Goal: Check status: Check status

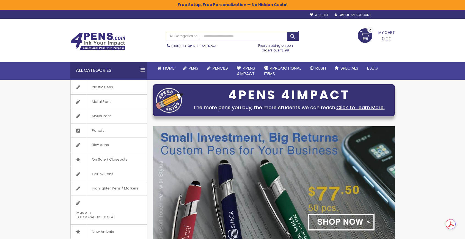
type input "**********"
click at [384, 14] on div "Sign In" at bounding box center [385, 15] width 18 height 4
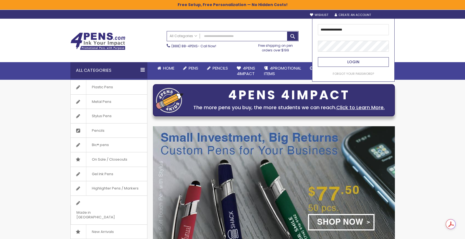
click at [356, 62] on span "Login" at bounding box center [353, 61] width 12 height 5
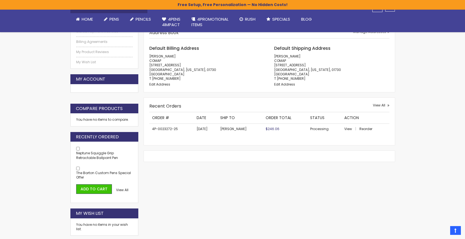
scroll to position [145, 0]
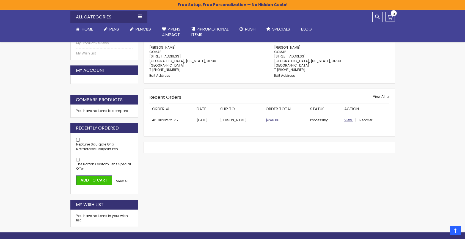
click at [344, 119] on span "View" at bounding box center [348, 120] width 8 height 5
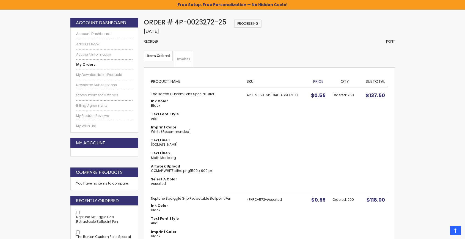
scroll to position [61, 0]
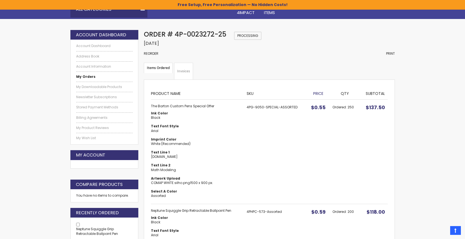
click at [183, 73] on link "Invoices" at bounding box center [183, 71] width 19 height 17
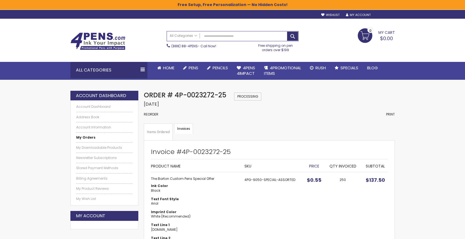
click at [389, 14] on link "Sign Out" at bounding box center [385, 15] width 18 height 4
